Goal: Task Accomplishment & Management: Use online tool/utility

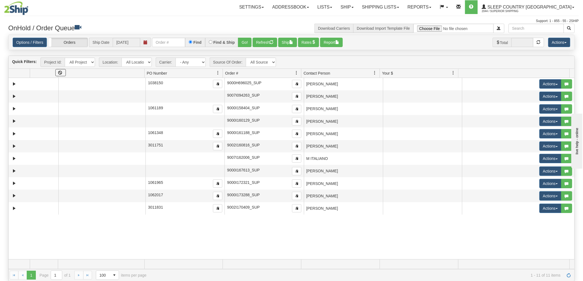
click at [134, 75] on span at bounding box center [101, 76] width 86 height 4
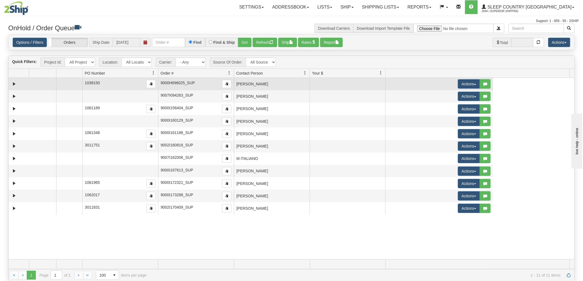
drag, startPoint x: 145, startPoint y: 72, endPoint x: 67, endPoint y: 82, distance: 78.4
click at [67, 82] on div "Quick Filters: Project Id: All Projects Location: All Locations SUP Carrier: - …" at bounding box center [291, 169] width 567 height 226
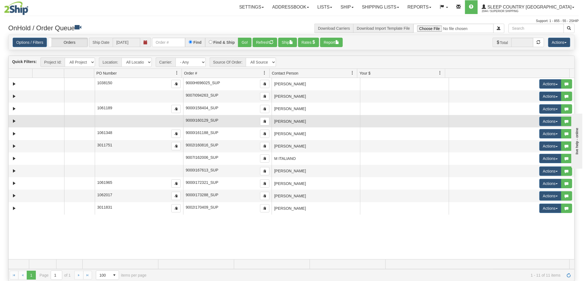
click at [293, 123] on td "[PERSON_NAME]" at bounding box center [316, 121] width 88 height 12
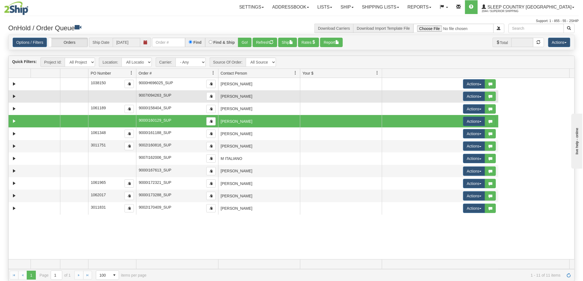
drag, startPoint x: 180, startPoint y: 73, endPoint x: 108, endPoint y: 92, distance: 74.8
click at [108, 92] on div "Quick Filters: Project Id: All Projects Location: All Locations SUP Carrier: - …" at bounding box center [291, 169] width 567 height 226
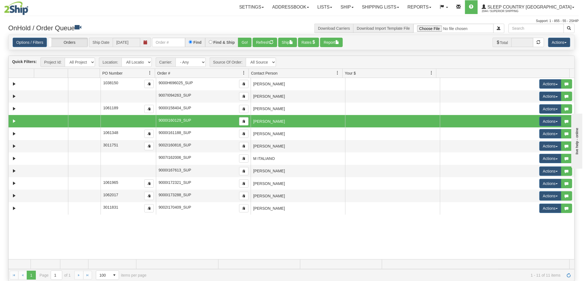
click at [288, 124] on td "[PERSON_NAME]" at bounding box center [298, 121] width 95 height 12
click at [540, 120] on button "Actions" at bounding box center [551, 121] width 22 height 9
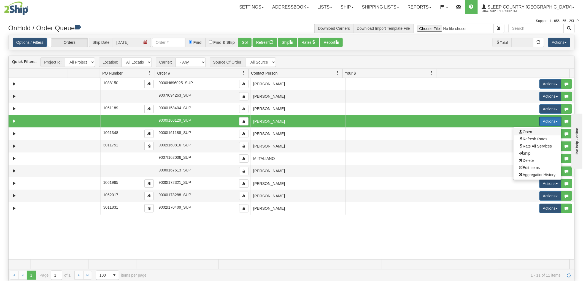
click at [524, 131] on span "Open" at bounding box center [525, 132] width 13 height 4
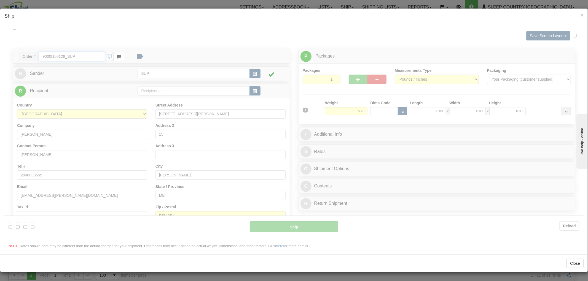
type input "12:42"
type input "16:00"
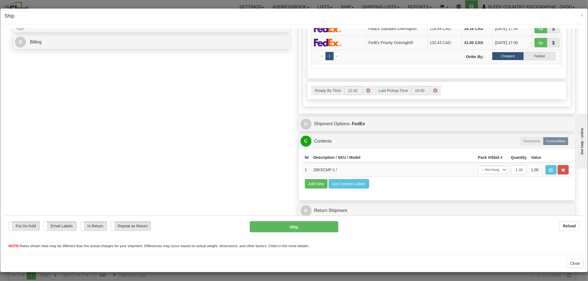
scroll to position [0, 0]
drag, startPoint x: 329, startPoint y: 165, endPoint x: 325, endPoint y: 166, distance: 4.2
click at [325, 166] on td "20KSCMP-1 /" at bounding box center [393, 170] width 165 height 14
drag, startPoint x: 329, startPoint y: 164, endPoint x: 321, endPoint y: 164, distance: 8.3
click at [321, 164] on td "20KSCMP-1 /" at bounding box center [393, 170] width 165 height 14
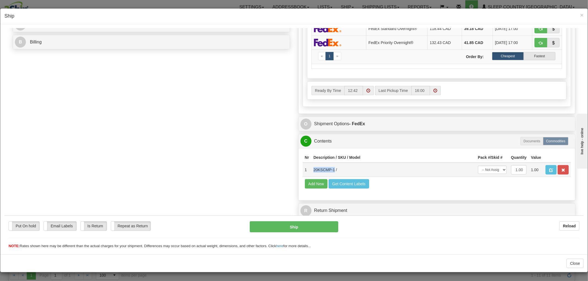
drag, startPoint x: 330, startPoint y: 163, endPoint x: 308, endPoint y: 164, distance: 21.2
click at [311, 164] on td "20KSCMP-1 /" at bounding box center [393, 170] width 165 height 14
copy td "20KSCMP-1"
click at [224, 157] on div "Order # 9000I160129_SUP S Sender" at bounding box center [294, 17] width 571 height 407
click at [580, 12] on span "×" at bounding box center [581, 15] width 3 height 6
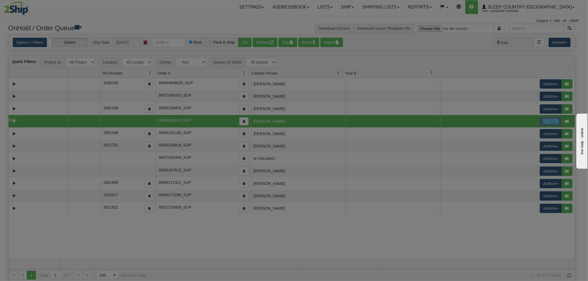
scroll to position [0, 0]
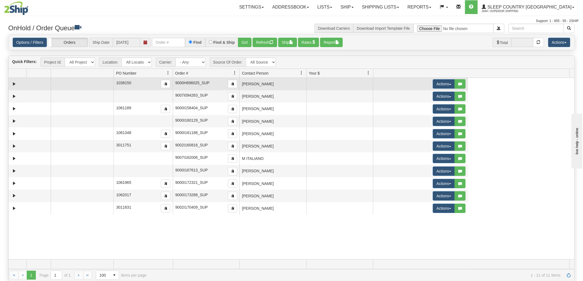
drag, startPoint x: 248, startPoint y: 73, endPoint x: 143, endPoint y: 88, distance: 105.3
click at [143, 88] on div "Quick Filters: Project Id: All Projects Location: All Locations SUP Carrier: - …" at bounding box center [291, 169] width 567 height 226
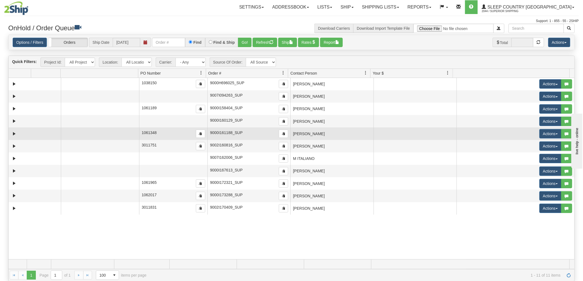
click at [317, 134] on td "[PERSON_NAME]" at bounding box center [332, 134] width 83 height 12
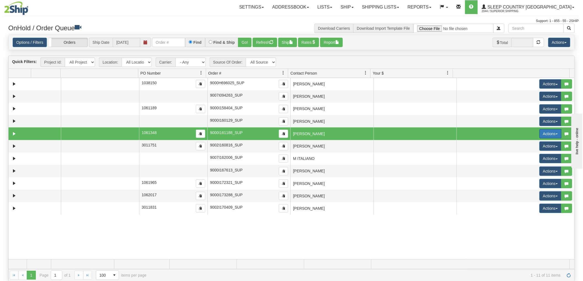
click at [540, 137] on button "Actions" at bounding box center [551, 133] width 22 height 9
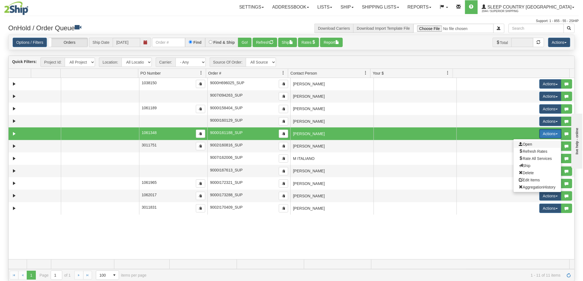
click at [524, 144] on span "Open" at bounding box center [525, 144] width 13 height 4
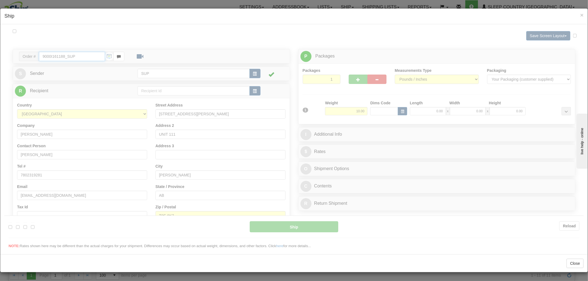
type input "12:43"
type input "16:00"
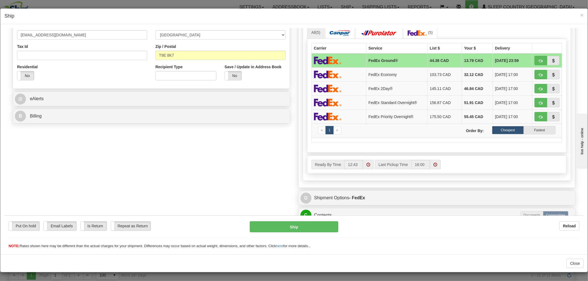
scroll to position [246, 0]
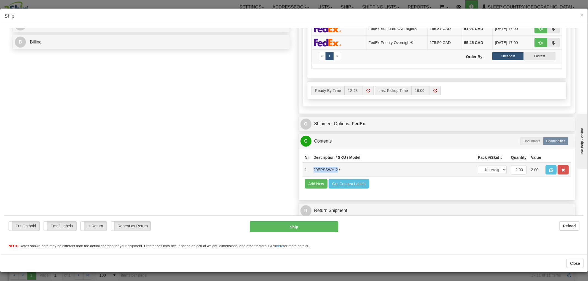
drag, startPoint x: 332, startPoint y: 165, endPoint x: 310, endPoint y: 166, distance: 22.9
click at [311, 166] on td "20EPSSWH-2 /" at bounding box center [393, 170] width 165 height 14
copy td "20EPSSWH-2"
drag, startPoint x: 267, startPoint y: 166, endPoint x: 270, endPoint y: 165, distance: 3.1
click at [267, 166] on div "Order # 9000I161188_SUP S Sender" at bounding box center [294, 17] width 571 height 407
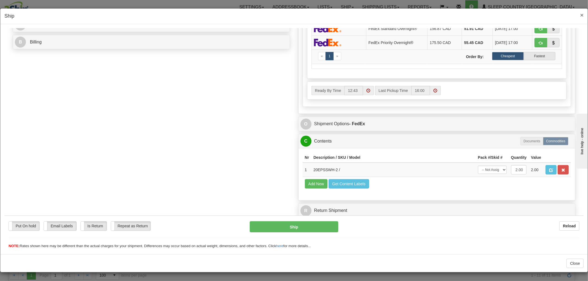
click at [580, 15] on span "×" at bounding box center [581, 15] width 3 height 6
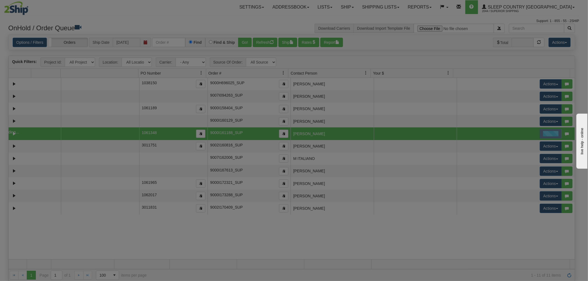
scroll to position [0, 0]
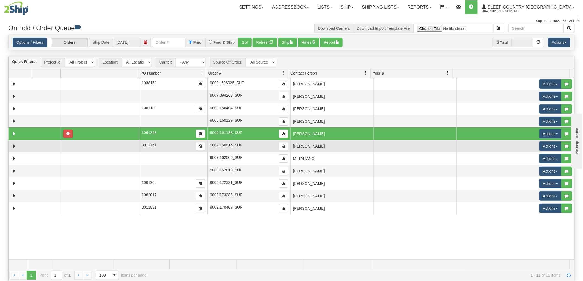
click at [321, 147] on td "[PERSON_NAME]" at bounding box center [332, 146] width 83 height 12
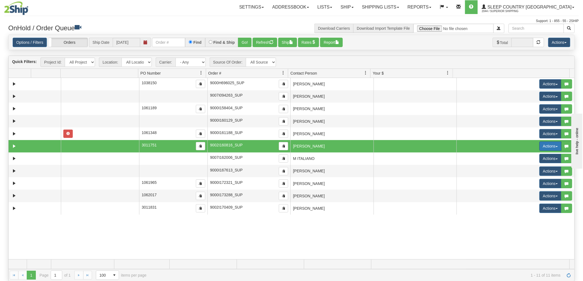
click at [543, 147] on button "Actions" at bounding box center [551, 146] width 22 height 9
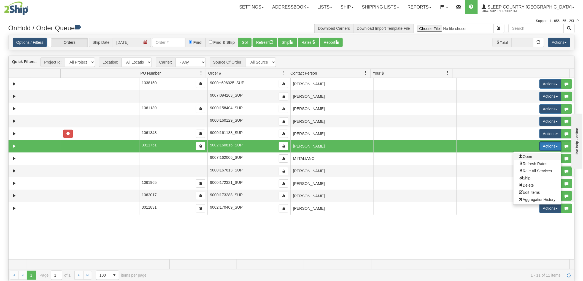
click at [525, 156] on span "Open" at bounding box center [525, 157] width 13 height 4
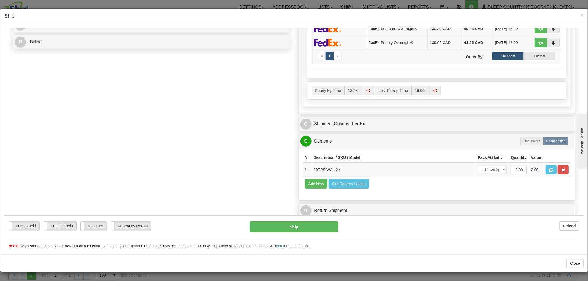
scroll to position [0, 0]
drag, startPoint x: 333, startPoint y: 163, endPoint x: 308, endPoint y: 166, distance: 24.9
click at [311, 166] on td "20EPSSWH-2 /" at bounding box center [393, 170] width 165 height 14
copy td "20EPSSWH-2"
drag, startPoint x: 248, startPoint y: 139, endPoint x: 256, endPoint y: 138, distance: 8.6
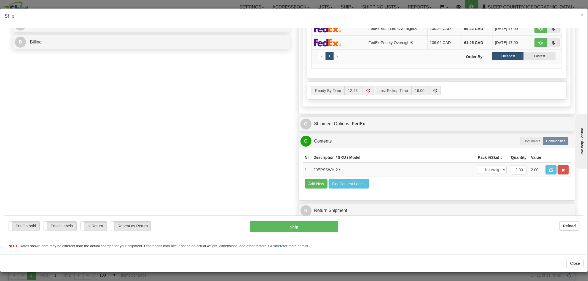
click at [248, 139] on div "Order # 9002I160816_SUP S Sender" at bounding box center [294, 17] width 571 height 407
click at [580, 15] on span "×" at bounding box center [581, 15] width 3 height 6
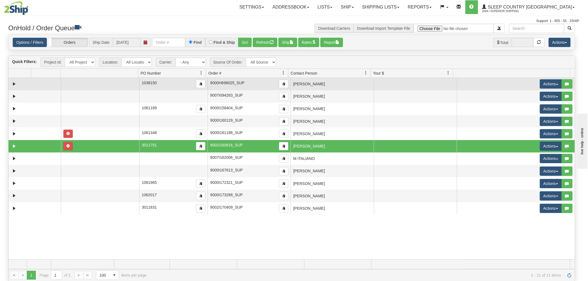
scroll to position [0, 0]
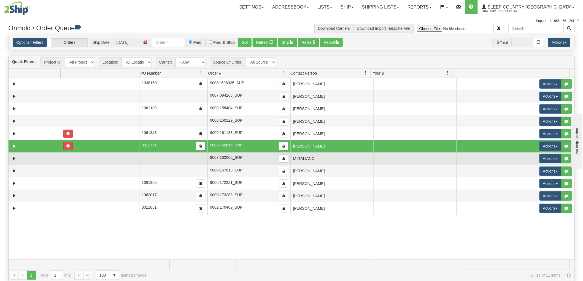
click at [310, 156] on td "M ITALIANO" at bounding box center [332, 159] width 83 height 12
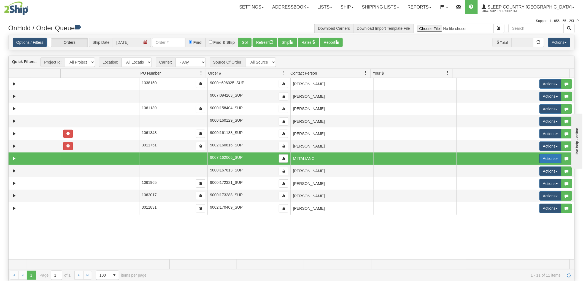
click at [544, 160] on button "Actions" at bounding box center [551, 158] width 22 height 9
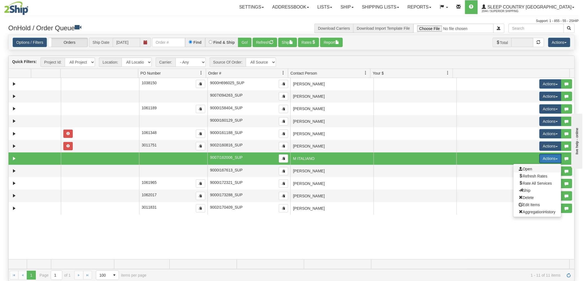
click at [523, 170] on span "Open" at bounding box center [525, 169] width 13 height 4
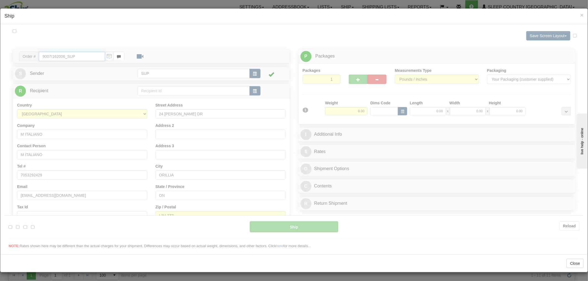
type input "12:44"
type input "16:00"
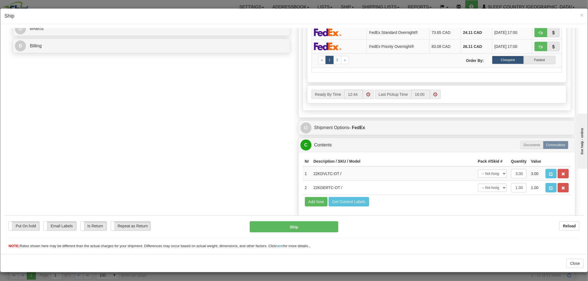
scroll to position [270, 0]
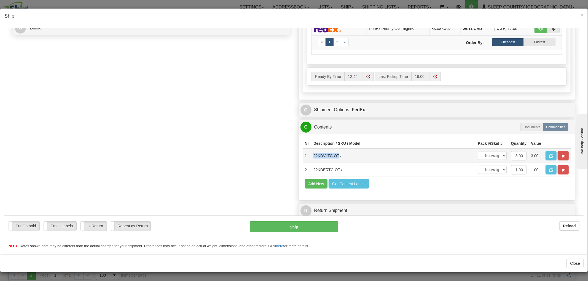
drag, startPoint x: 334, startPoint y: 140, endPoint x: 310, endPoint y: 142, distance: 24.6
click at [311, 149] on td "22KDVLTC-OT /" at bounding box center [393, 156] width 165 height 14
copy td "22KDVLTC-OT"
click at [259, 189] on div "Order # 9007I162006_SUP S Sender" at bounding box center [294, 10] width 571 height 421
drag, startPoint x: 336, startPoint y: 163, endPoint x: 316, endPoint y: 165, distance: 19.9
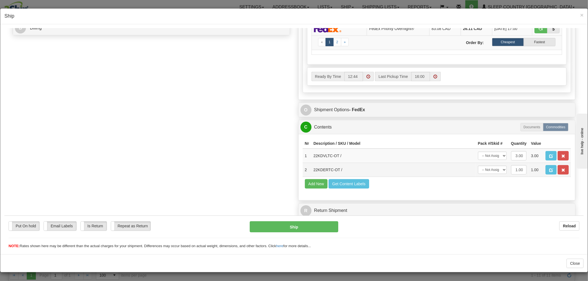
click at [311, 165] on td "22KDERTC-OT /" at bounding box center [393, 170] width 165 height 14
click at [333, 163] on td "22KDERTC-OT /" at bounding box center [393, 170] width 165 height 14
click at [337, 164] on td "22KDERTC-OT /" at bounding box center [393, 170] width 165 height 14
drag, startPoint x: 310, startPoint y: 162, endPoint x: 336, endPoint y: 166, distance: 26.4
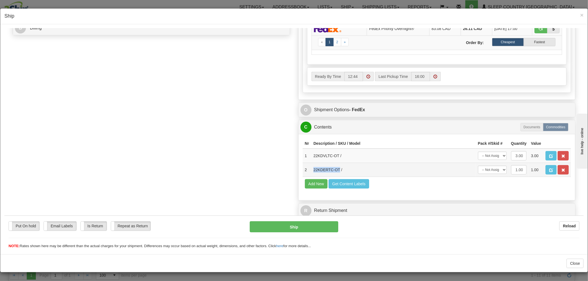
click at [336, 166] on td "22KDERTC-OT /" at bounding box center [393, 170] width 165 height 14
copy td "22KDERTC-OT"
click at [262, 190] on div "Order # 9007I162006_SUP S Sender" at bounding box center [294, 10] width 571 height 421
click at [575, 14] on h4 "Ship" at bounding box center [293, 16] width 579 height 7
click at [580, 13] on span "×" at bounding box center [581, 15] width 3 height 6
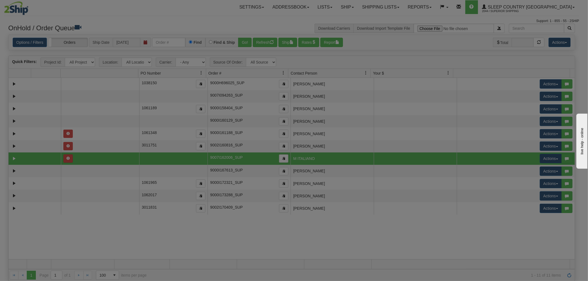
scroll to position [0, 0]
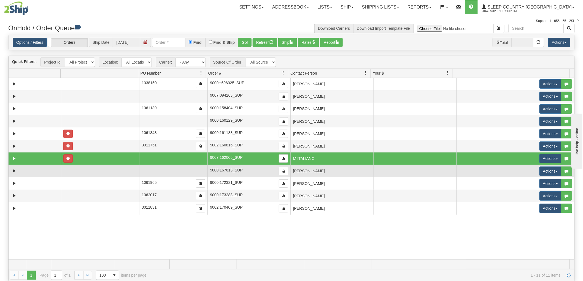
click at [375, 170] on td at bounding box center [415, 171] width 83 height 12
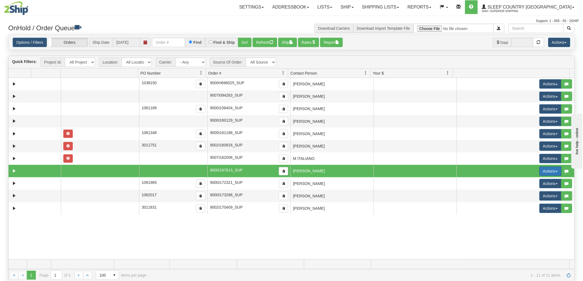
click at [554, 172] on button "Actions" at bounding box center [551, 171] width 22 height 9
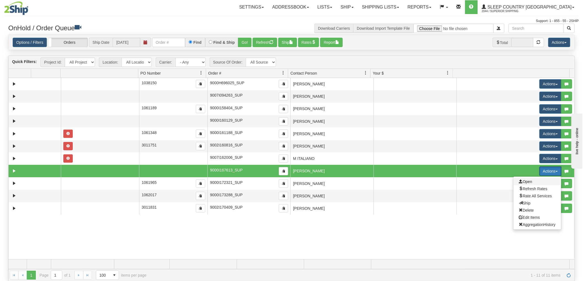
click at [519, 182] on span "Open" at bounding box center [525, 182] width 13 height 4
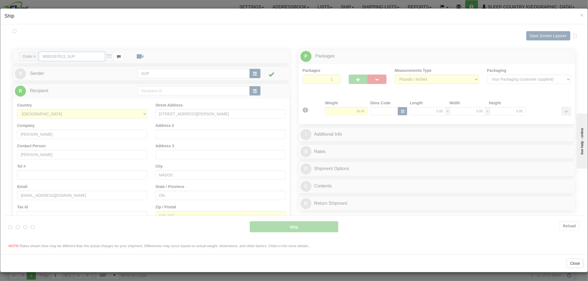
type input "12:45"
type input "16:00"
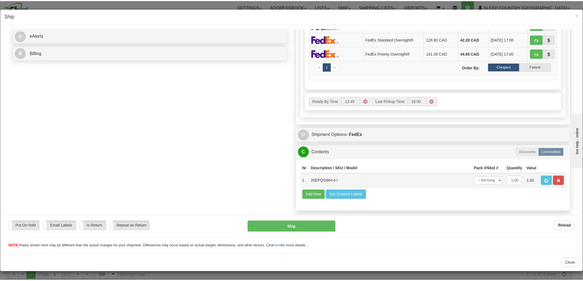
scroll to position [246, 0]
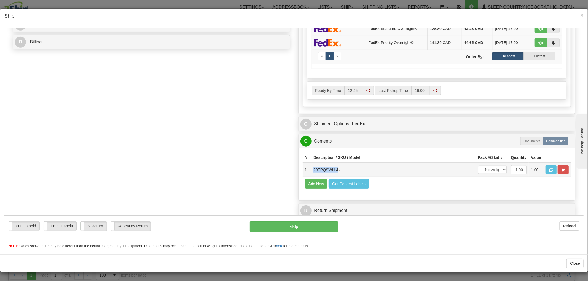
drag, startPoint x: 333, startPoint y: 164, endPoint x: 308, endPoint y: 165, distance: 25.7
click at [311, 165] on td "20EPQSWH-4 /" at bounding box center [393, 170] width 165 height 14
copy td "20EPQSWH-4"
drag, startPoint x: 255, startPoint y: 178, endPoint x: 257, endPoint y: 179, distance: 2.9
click at [255, 178] on div "Order # 9000I167613_SUP S Sender" at bounding box center [294, 17] width 571 height 407
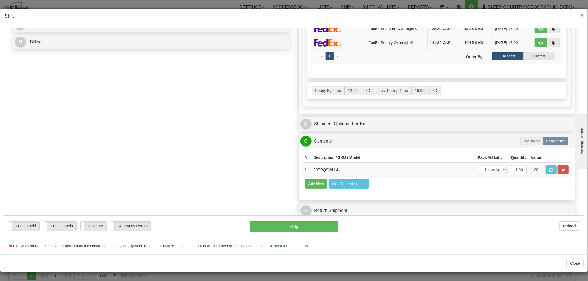
click at [580, 15] on span "×" at bounding box center [581, 15] width 3 height 6
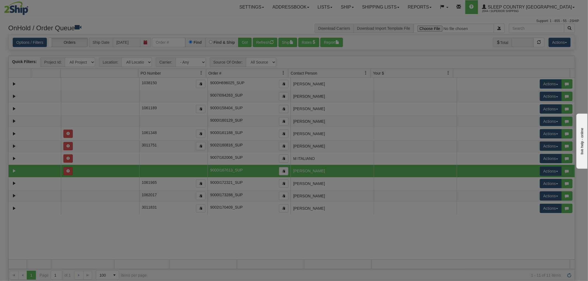
scroll to position [0, 0]
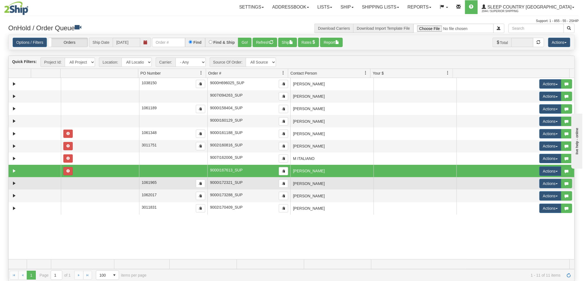
click at [329, 181] on td "[PERSON_NAME]" at bounding box center [332, 184] width 83 height 12
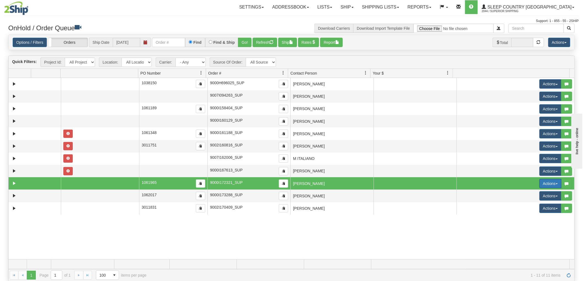
click at [540, 182] on button "Actions" at bounding box center [551, 183] width 22 height 9
click at [523, 195] on span "Open" at bounding box center [525, 194] width 13 height 4
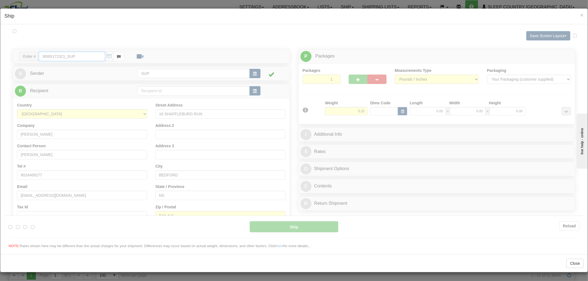
type input "12:45"
type input "16:00"
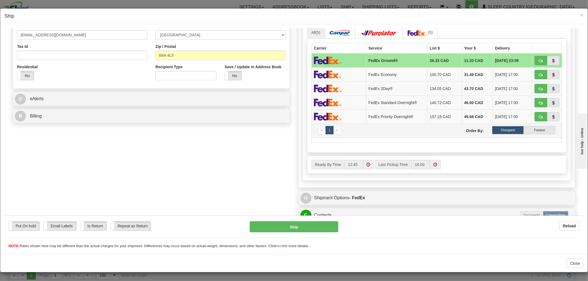
scroll to position [246, 0]
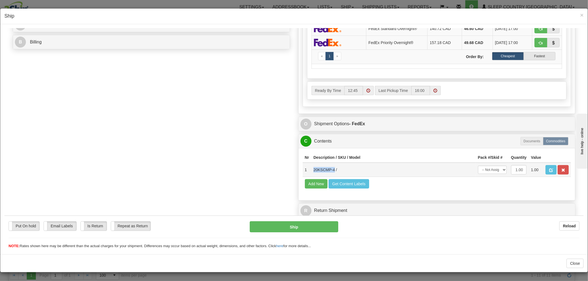
drag, startPoint x: 330, startPoint y: 165, endPoint x: 309, endPoint y: 163, distance: 21.0
click at [311, 163] on td "20KSCMP-4 /" at bounding box center [393, 170] width 165 height 14
copy td "20KSCMP-4"
drag, startPoint x: 267, startPoint y: 187, endPoint x: 273, endPoint y: 183, distance: 7.6
click at [267, 187] on div "Order # 9000I172321_SUP S Sender" at bounding box center [294, 17] width 571 height 407
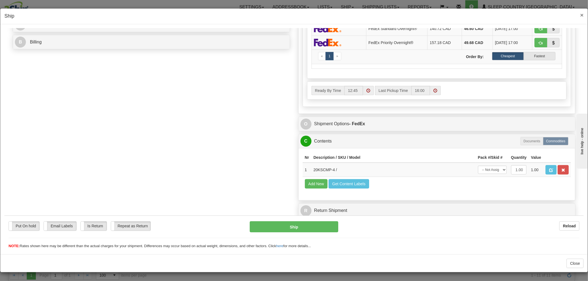
click at [580, 15] on span "×" at bounding box center [581, 15] width 3 height 6
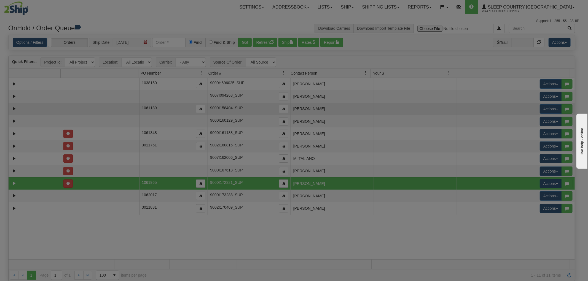
scroll to position [0, 0]
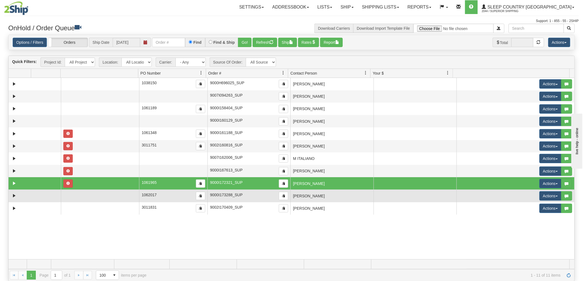
click at [326, 194] on td "[PERSON_NAME]" at bounding box center [332, 196] width 83 height 12
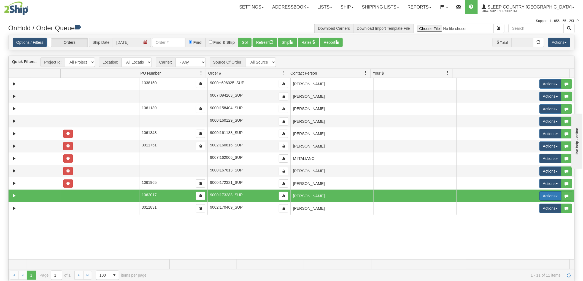
click at [545, 196] on button "Actions" at bounding box center [551, 196] width 22 height 9
click at [523, 207] on span "Open" at bounding box center [525, 207] width 13 height 4
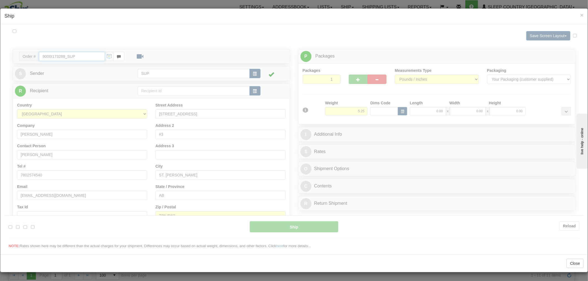
type input "12:45"
type input "16:00"
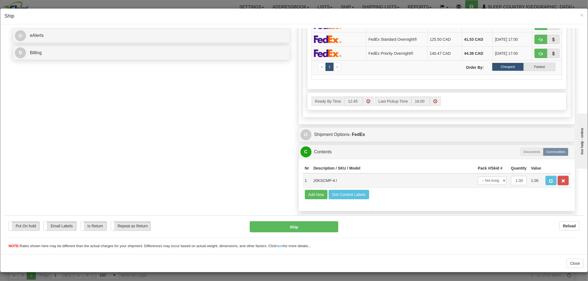
scroll to position [246, 0]
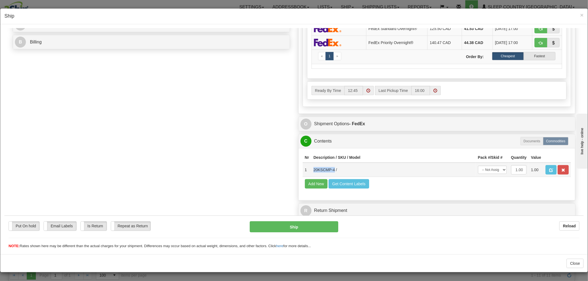
drag, startPoint x: 330, startPoint y: 164, endPoint x: 308, endPoint y: 164, distance: 22.1
click at [311, 164] on td "20KSCMP-4 /" at bounding box center [393, 170] width 165 height 14
copy td "20KSCMP-4"
click at [166, 186] on div "Order # 9000I173288_SUP S Sender" at bounding box center [294, 17] width 571 height 407
click at [580, 15] on span "×" at bounding box center [581, 15] width 3 height 6
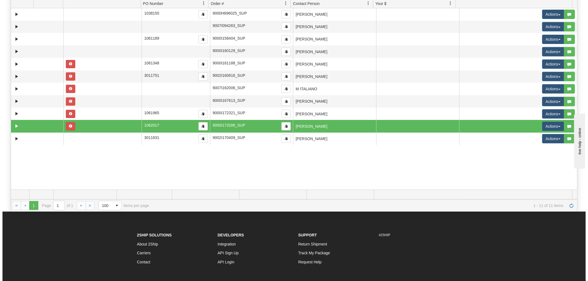
scroll to position [114, 0]
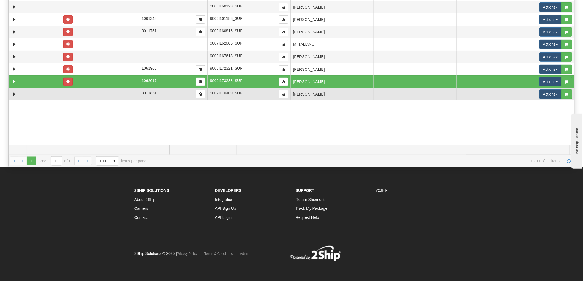
click at [320, 97] on td "[PERSON_NAME]" at bounding box center [332, 94] width 83 height 12
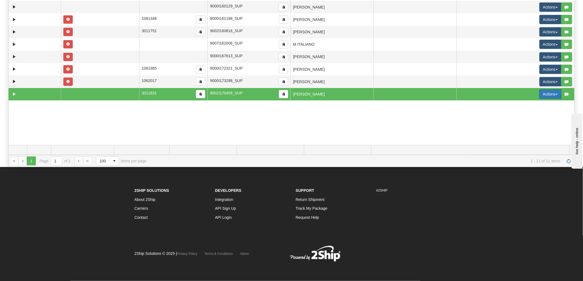
click at [546, 97] on button "Actions" at bounding box center [551, 94] width 22 height 9
click at [523, 106] on span "Open" at bounding box center [525, 105] width 13 height 4
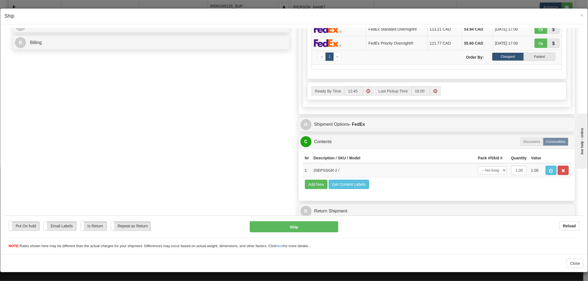
scroll to position [246, 0]
drag, startPoint x: 332, startPoint y: 163, endPoint x: 310, endPoint y: 164, distance: 22.6
click at [311, 164] on td "20EPSSGR-2 /" at bounding box center [393, 170] width 165 height 14
copy td "20EPSSGR-2"
click at [230, 199] on div "Order # 9002I170409_SUP S Sender" at bounding box center [294, 17] width 571 height 407
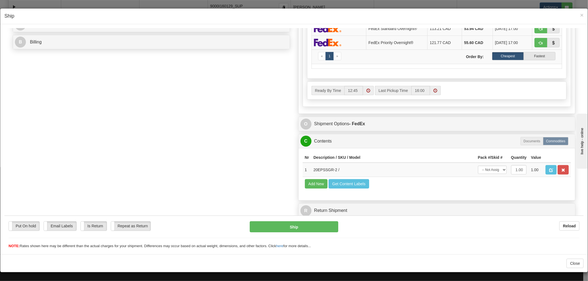
click at [579, 12] on div "× Ship" at bounding box center [293, 17] width 587 height 16
click at [580, 14] on span "×" at bounding box center [581, 15] width 3 height 6
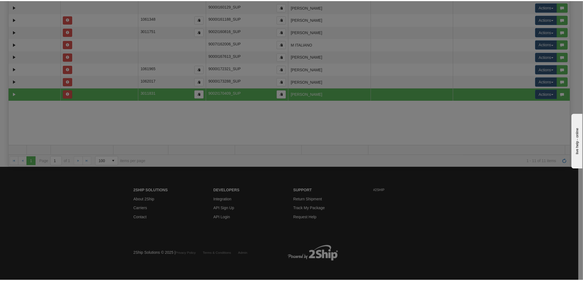
scroll to position [0, 0]
